Goal: Task Accomplishment & Management: Complete application form

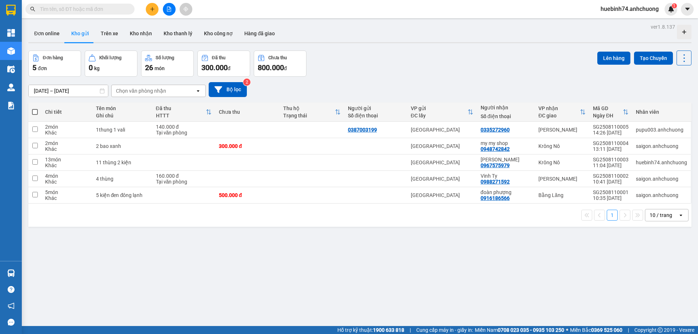
click at [151, 9] on icon "plus" at bounding box center [152, 9] width 5 height 5
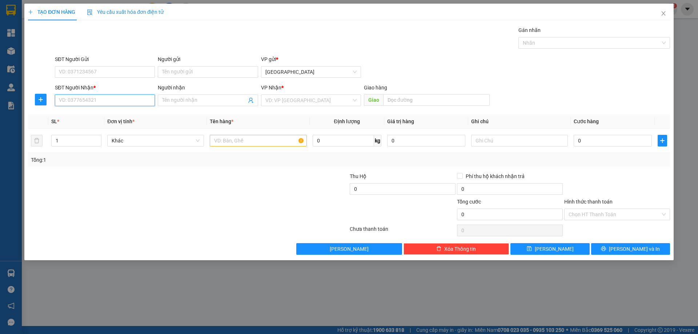
click at [101, 95] on input "SĐT Người Nhận *" at bounding box center [105, 101] width 100 height 12
type input "0908440847"
click at [216, 103] on input "Người nhận" at bounding box center [204, 100] width 84 height 8
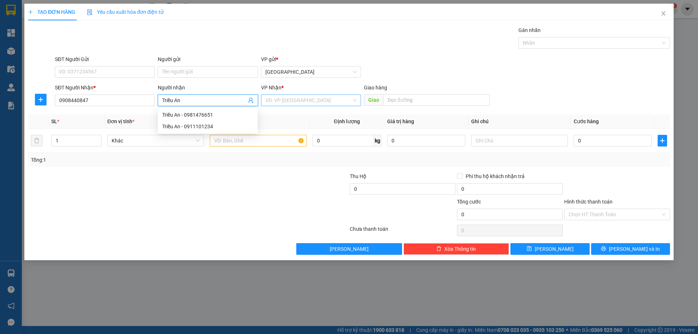
type input "Triều An"
click at [277, 99] on input "search" at bounding box center [308, 100] width 86 height 11
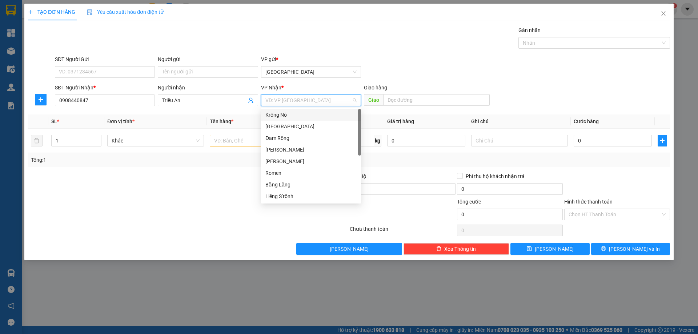
click at [288, 113] on div "Krông Nô" at bounding box center [310, 115] width 91 height 8
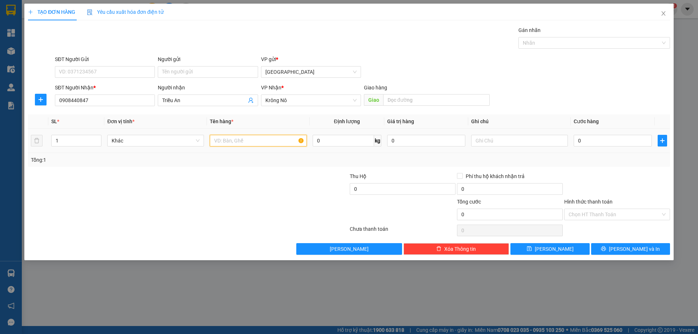
click at [222, 137] on input "text" at bounding box center [258, 141] width 97 height 12
type input "2"
click at [96, 137] on span "up" at bounding box center [97, 139] width 4 height 4
click at [260, 138] on input "text" at bounding box center [258, 141] width 97 height 12
type input "1 cục nhỏ 1 thùng"
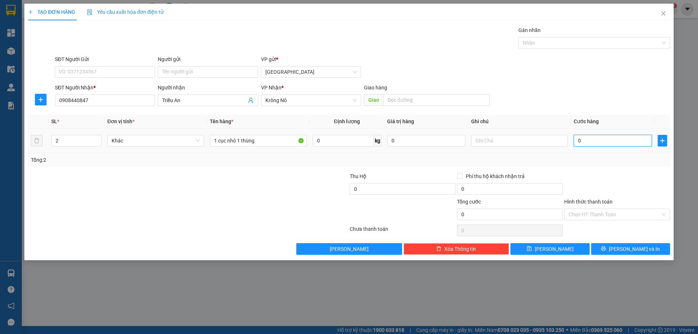
click at [609, 140] on input "0" at bounding box center [613, 141] width 78 height 12
type input "8"
type input "80"
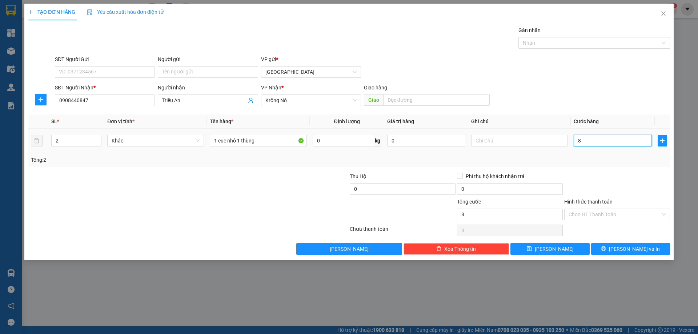
type input "80"
type input "80.000"
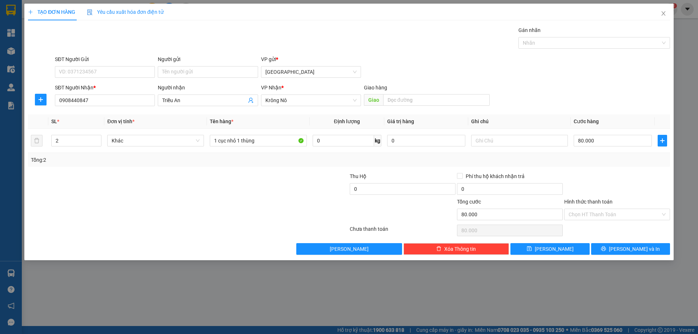
click at [628, 178] on div at bounding box center [617, 184] width 107 height 25
click at [636, 247] on span "[PERSON_NAME] và In" at bounding box center [634, 249] width 51 height 8
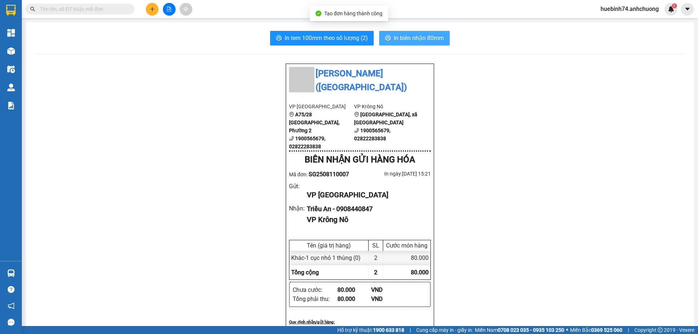
click at [425, 41] on span "In biên nhận 80mm" at bounding box center [419, 37] width 50 height 9
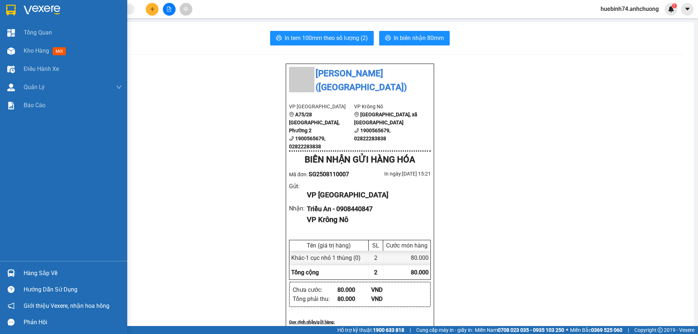
click at [20, 8] on div at bounding box center [63, 12] width 127 height 24
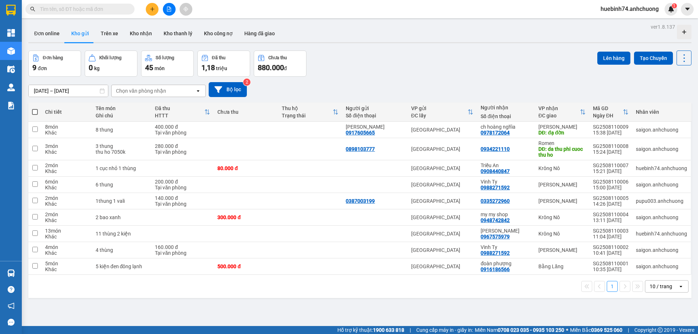
click at [149, 13] on button at bounding box center [152, 9] width 13 height 13
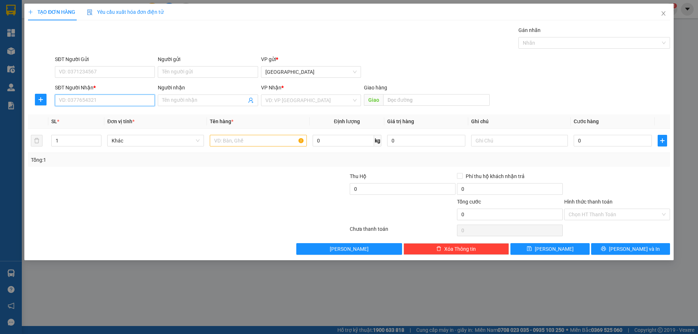
click at [97, 102] on input "SĐT Người Nhận *" at bounding box center [105, 101] width 100 height 12
type input "0866922388"
click at [107, 116] on div "0866922388 - QC [PERSON_NAME]" at bounding box center [104, 115] width 91 height 8
type input "QC [PERSON_NAME]"
type input "0866922388"
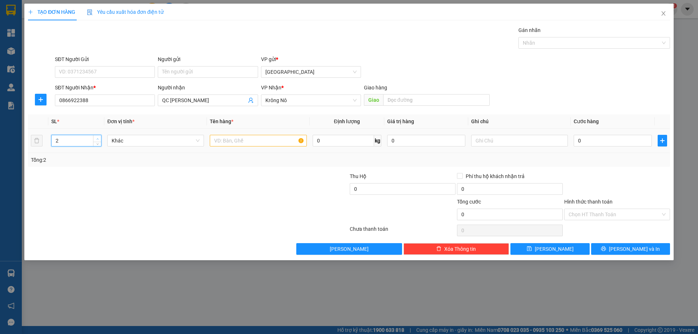
click at [99, 138] on icon "up" at bounding box center [97, 139] width 3 height 3
type input "4"
click at [99, 138] on icon "up" at bounding box center [97, 139] width 3 height 3
click at [244, 141] on input "text" at bounding box center [258, 141] width 97 height 12
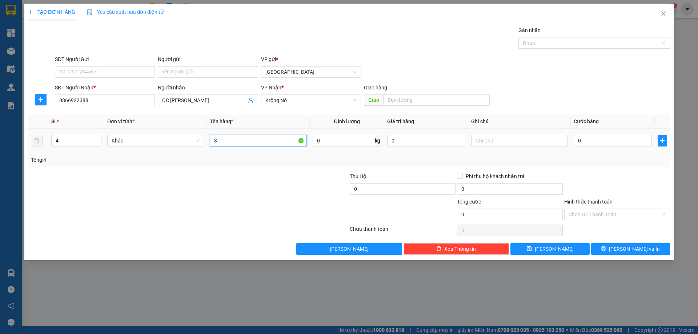
type input "3"
type input "4 thùng dài"
click at [639, 255] on div "TẠO ĐƠN HÀNG Yêu cầu xuất hóa đơn điện tử Transit Pickup Surcharge Ids Transit …" at bounding box center [348, 132] width 649 height 257
click at [639, 253] on button "[PERSON_NAME] và In" at bounding box center [630, 249] width 79 height 12
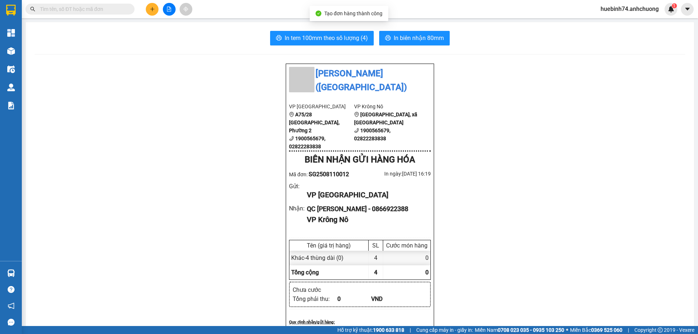
click at [400, 29] on div "In tem 100mm theo số lượng (4) In biên nhận 80mm Anh Chương ([GEOGRAPHIC_DATA])…" at bounding box center [360, 322] width 668 height 600
click at [404, 41] on span "In biên nhận 80mm" at bounding box center [419, 37] width 50 height 9
